Goal: Transaction & Acquisition: Purchase product/service

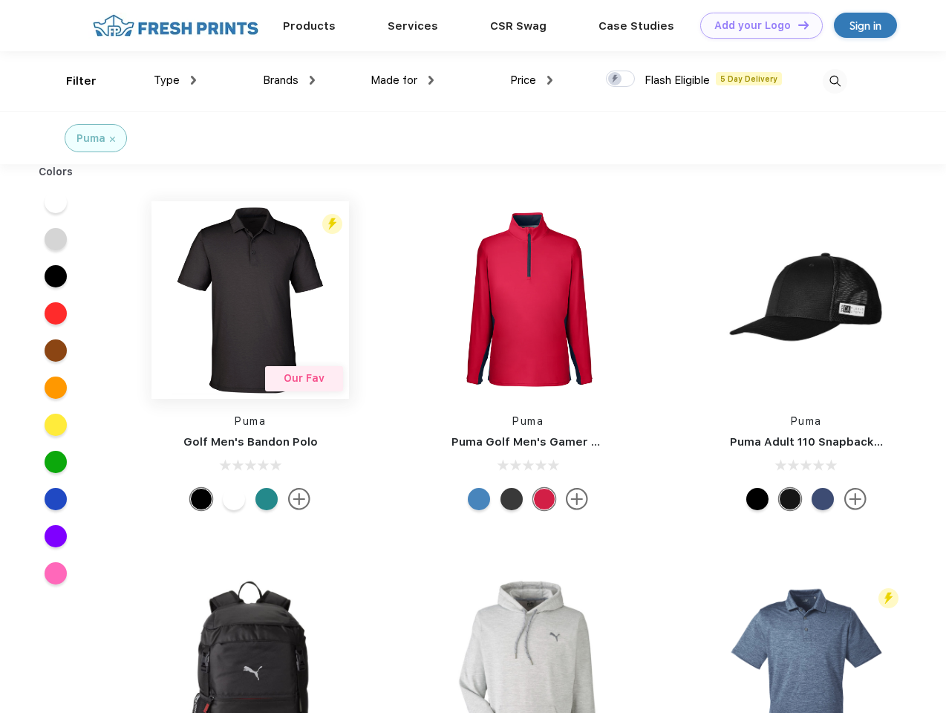
scroll to position [1, 0]
click at [756, 25] on link "Add your Logo Design Tool" at bounding box center [761, 26] width 123 height 26
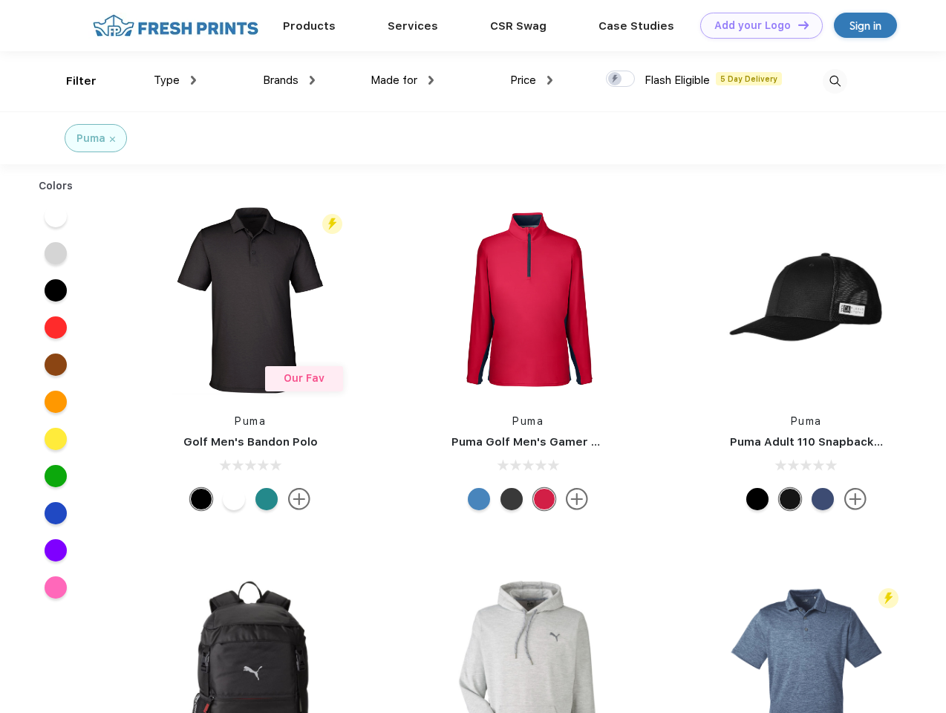
click at [0, 0] on div "Design Tool" at bounding box center [0, 0] width 0 height 0
click at [797, 25] on link "Add your Logo Design Tool" at bounding box center [761, 26] width 123 height 26
click at [71, 81] on div "Filter" at bounding box center [81, 81] width 30 height 17
click at [175, 80] on span "Type" at bounding box center [167, 80] width 26 height 13
click at [289, 80] on span "Brands" at bounding box center [281, 80] width 36 height 13
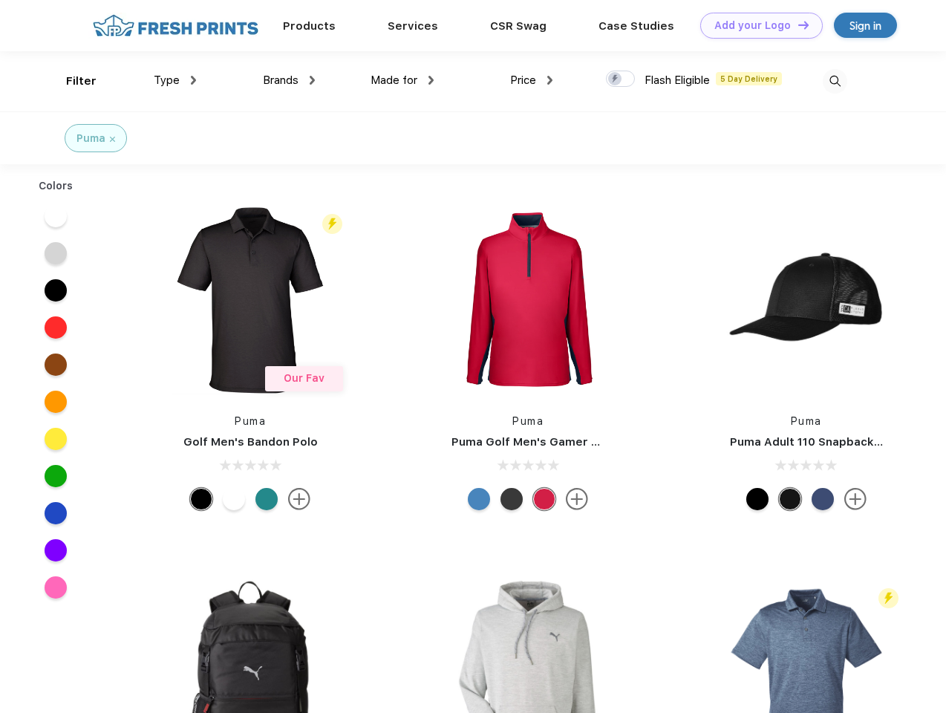
click at [402, 80] on span "Made for" at bounding box center [394, 80] width 47 height 13
click at [532, 80] on span "Price" at bounding box center [523, 80] width 26 height 13
click at [621, 79] on div at bounding box center [620, 79] width 29 height 16
click at [616, 79] on input "checkbox" at bounding box center [611, 75] width 10 height 10
click at [835, 81] on img at bounding box center [835, 81] width 25 height 25
